Goal: Information Seeking & Learning: Learn about a topic

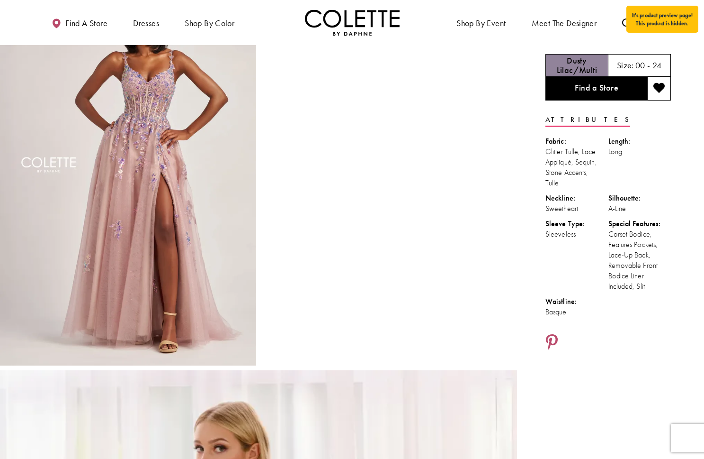
scroll to position [63, 0]
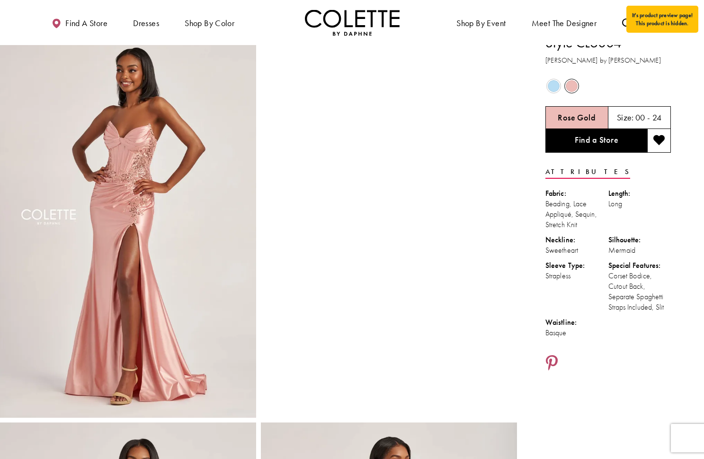
scroll to position [13, 0]
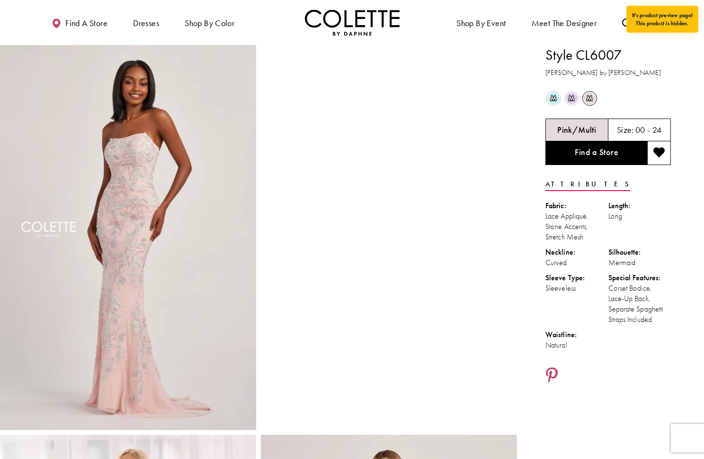
scroll to position [0, 0]
drag, startPoint x: 561, startPoint y: 215, endPoint x: 683, endPoint y: 230, distance: 122.2
click at [588, 215] on div "Lace Appliqué, Stone Accents, Stretch Mesh" at bounding box center [577, 225] width 63 height 31
copy div "Appliqué,"
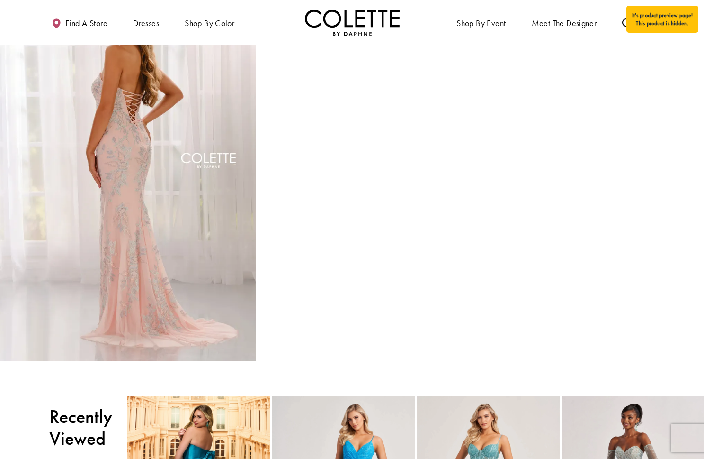
scroll to position [849, 0]
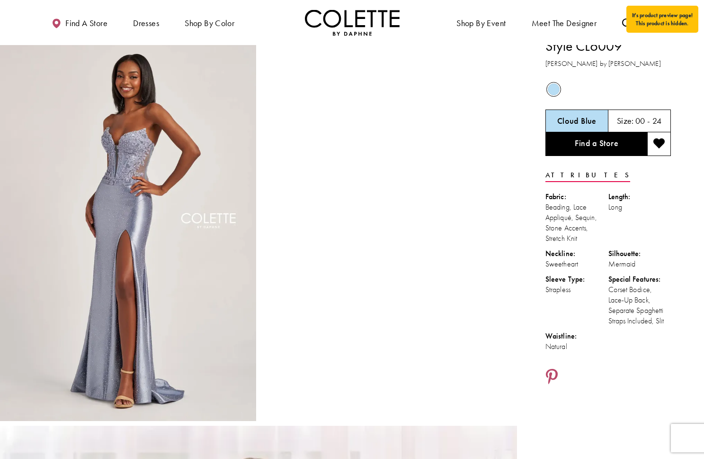
scroll to position [7, 0]
